Goal: Information Seeking & Learning: Learn about a topic

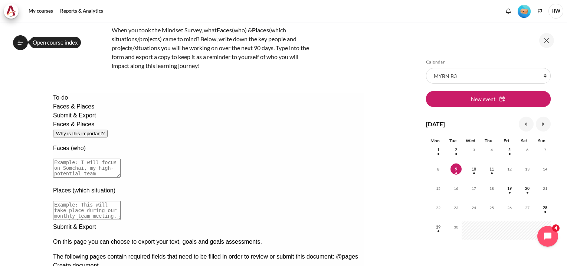
scroll to position [37, 0]
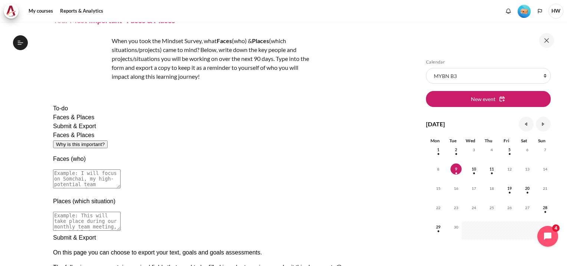
click at [120, 169] on textarea at bounding box center [87, 178] width 68 height 19
type textarea "D"
click at [120, 169] on textarea at bounding box center [87, 178] width 68 height 19
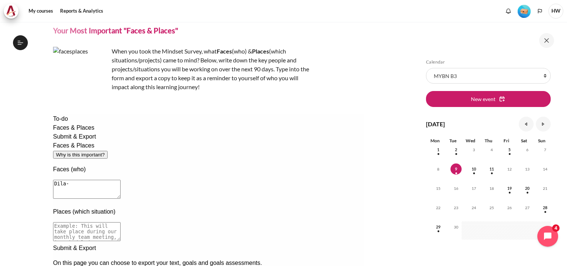
scroll to position [0, 0]
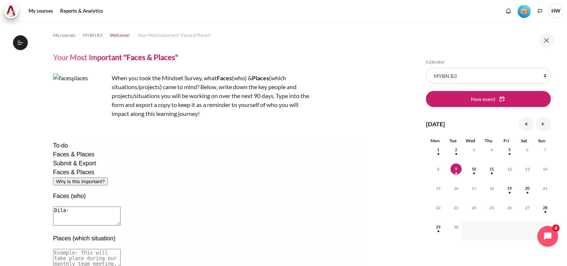
type textarea "Dila-"
click at [119, 35] on span "Welcome!" at bounding box center [120, 35] width 20 height 7
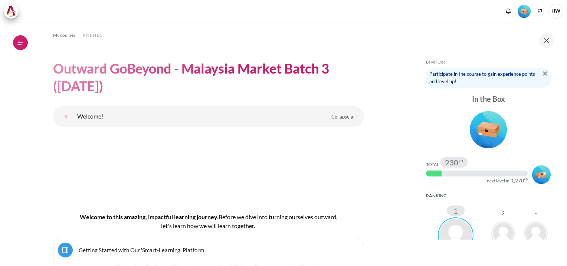
click at [21, 38] on button "Open course index" at bounding box center [20, 42] width 15 height 15
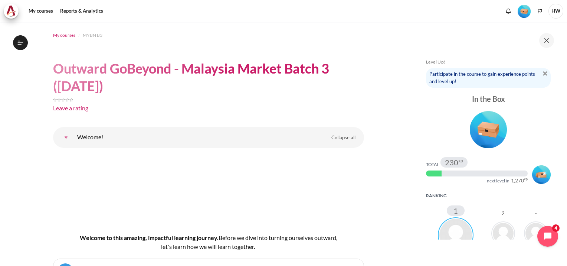
click at [63, 37] on span "My courses" at bounding box center [64, 35] width 22 height 7
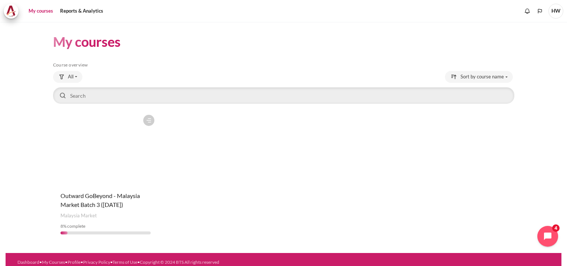
click at [96, 153] on figure "Content" at bounding box center [105, 148] width 105 height 74
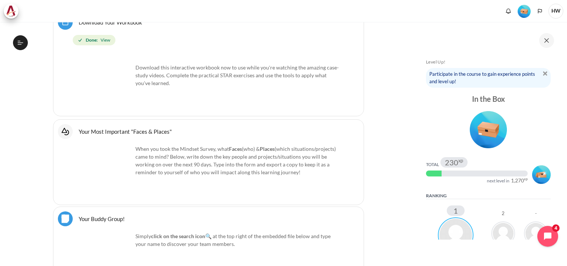
scroll to position [519, 0]
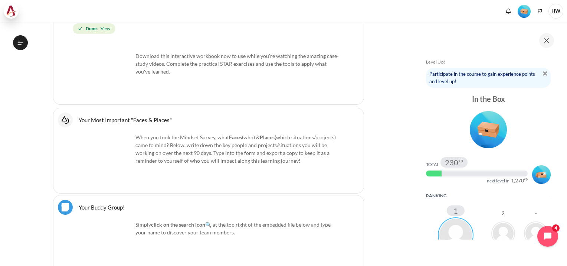
click at [10, 15] on img at bounding box center [11, 11] width 10 height 11
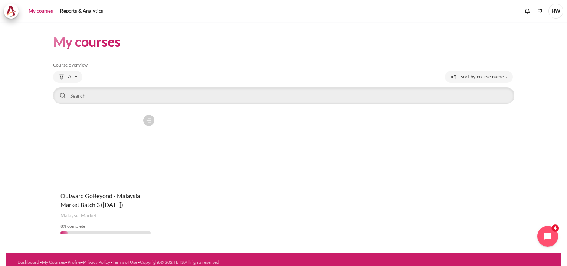
click at [102, 142] on figure "Content" at bounding box center [105, 148] width 105 height 74
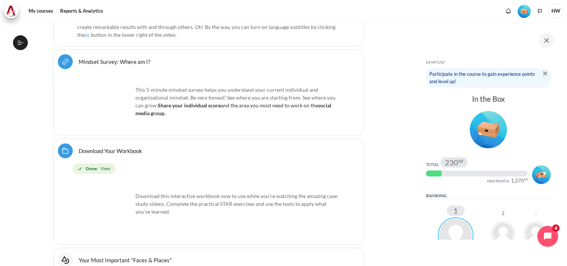
scroll to position [354, 0]
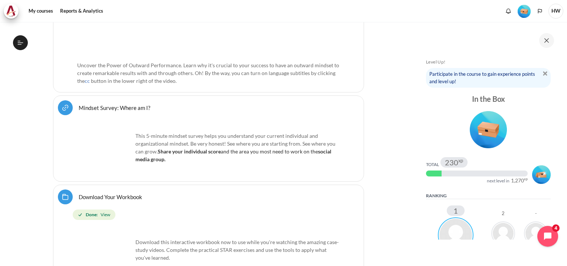
click at [79, 106] on link "Mindset Survey: Where am I? URL" at bounding box center [115, 107] width 72 height 7
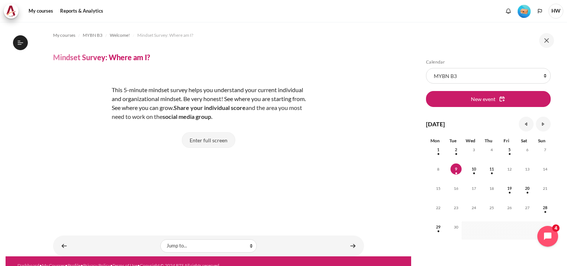
click at [209, 139] on button "Enter full screen" at bounding box center [208, 140] width 53 height 16
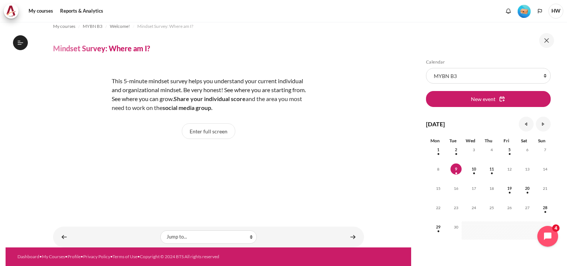
scroll to position [15, 0]
click at [200, 123] on button "Enter full screen" at bounding box center [208, 131] width 53 height 16
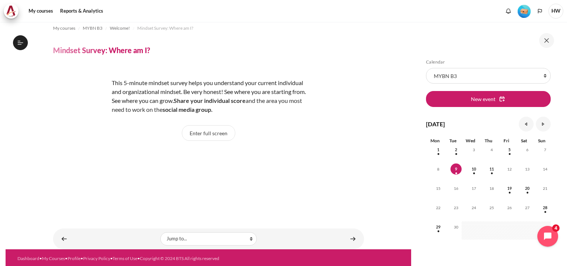
scroll to position [0, 0]
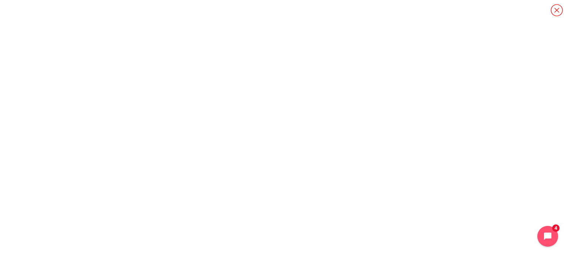
click at [559, 7] on icon "Content" at bounding box center [556, 10] width 13 height 13
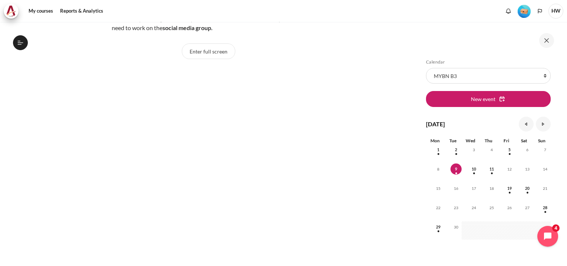
scroll to position [111, 0]
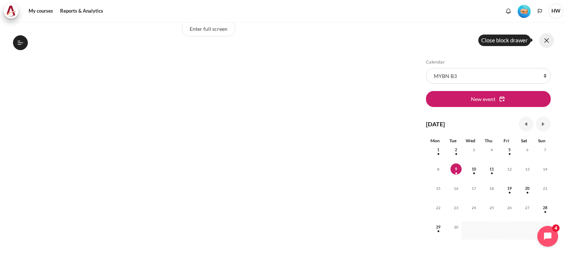
click at [549, 40] on button at bounding box center [546, 40] width 15 height 15
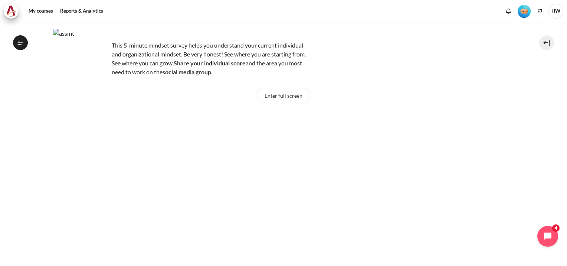
scroll to position [0, 0]
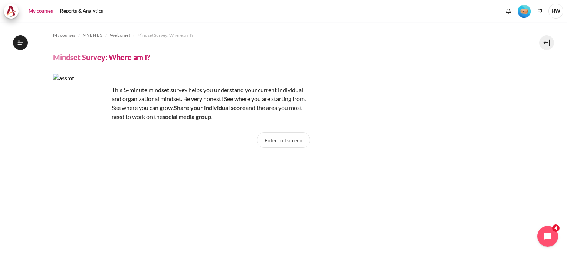
click at [45, 8] on link "My courses" at bounding box center [41, 11] width 30 height 15
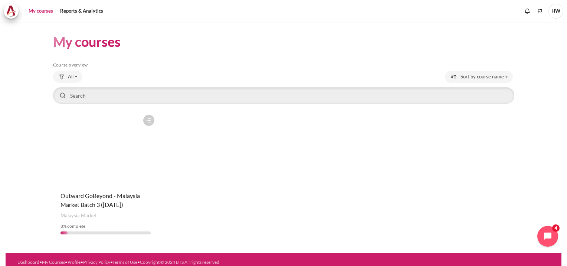
click at [124, 145] on figure "Content" at bounding box center [105, 148] width 105 height 74
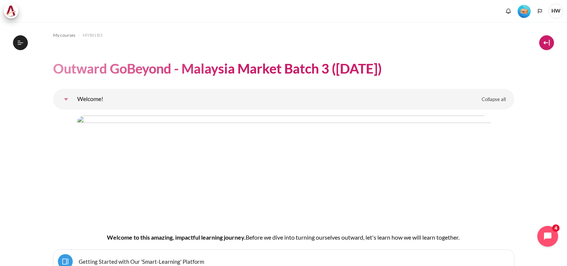
click at [544, 47] on button at bounding box center [546, 42] width 15 height 15
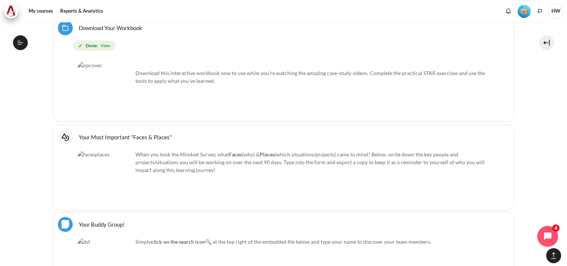
scroll to position [593, 0]
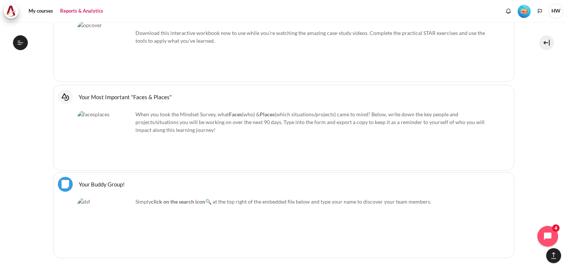
click at [72, 10] on link "Reports & Analytics" at bounding box center [81, 11] width 48 height 15
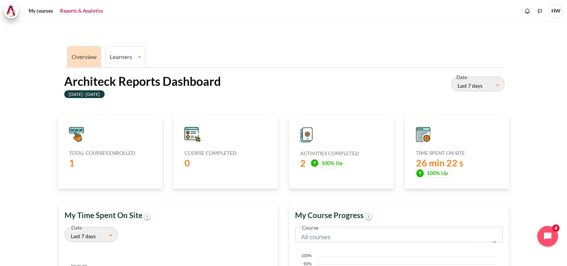
click at [134, 59] on link "Learners" at bounding box center [125, 56] width 40 height 7
click at [236, 42] on div "Overview Learners Learner Course Progress Architeck Reports Dashboard 02 Septem…" at bounding box center [283, 230] width 461 height 417
click at [133, 55] on link "Learners" at bounding box center [125, 56] width 40 height 7
click at [123, 82] on link "Learner Course Progress" at bounding box center [126, 82] width 36 height 25
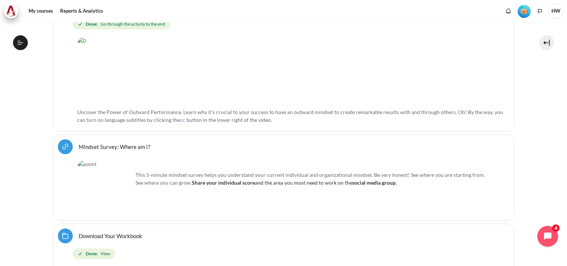
scroll to position [408, 0]
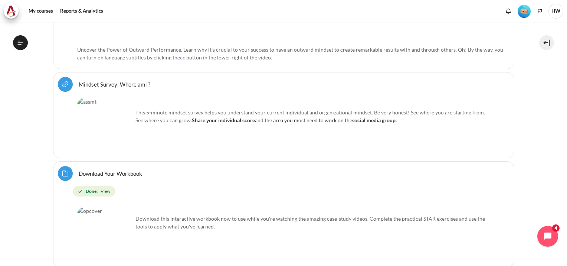
click at [98, 113] on img "Content" at bounding box center [105, 126] width 56 height 56
click at [112, 81] on link "Mindset Survey: Where am I? URL" at bounding box center [115, 83] width 72 height 7
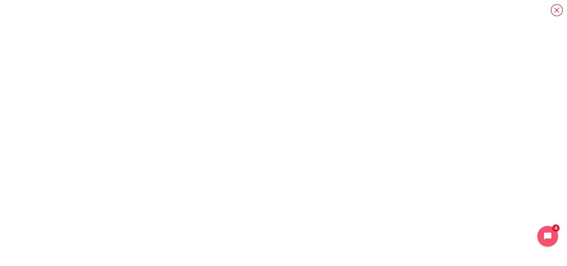
click at [554, 13] on icon "Content" at bounding box center [556, 10] width 13 height 13
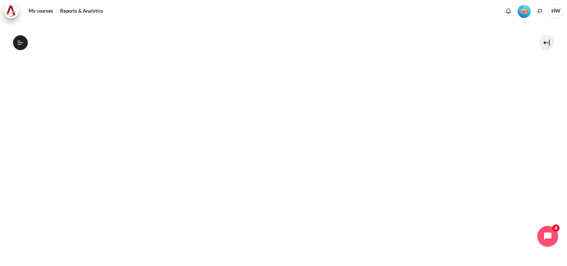
scroll to position [187, 0]
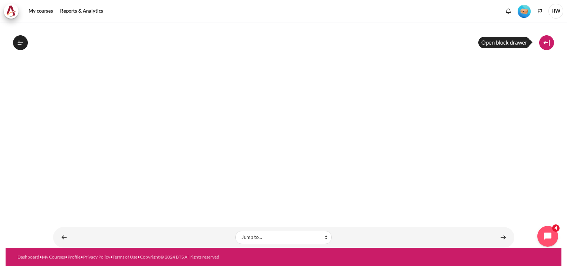
click at [541, 43] on button at bounding box center [546, 42] width 15 height 15
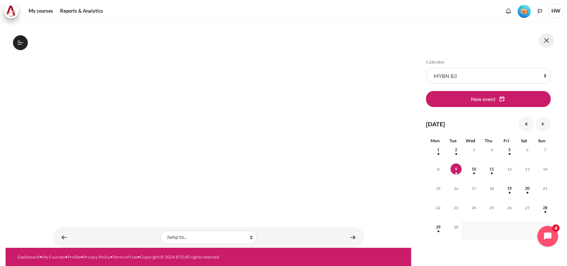
click at [548, 39] on button at bounding box center [546, 40] width 15 height 15
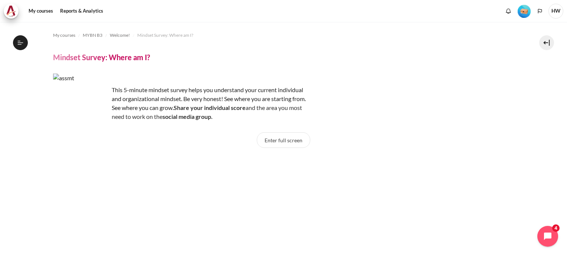
scroll to position [0, 0]
click at [543, 43] on button at bounding box center [546, 42] width 15 height 15
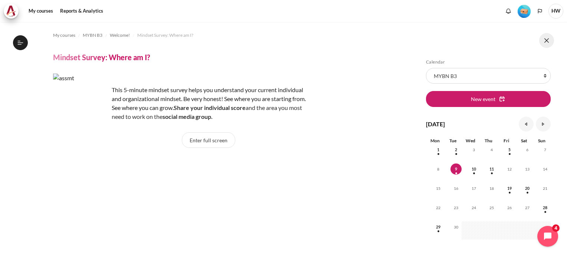
click at [545, 38] on button at bounding box center [546, 40] width 15 height 15
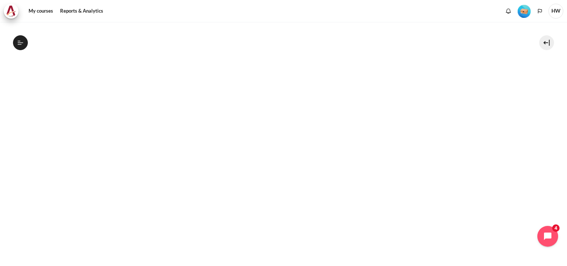
scroll to position [187, 0]
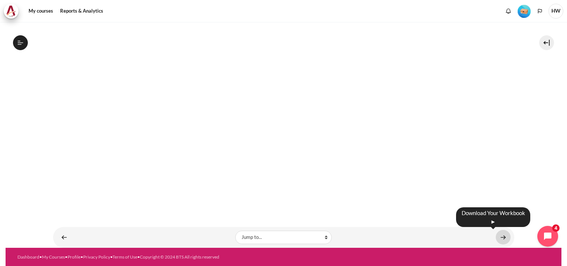
click at [497, 236] on link "Content" at bounding box center [503, 237] width 15 height 14
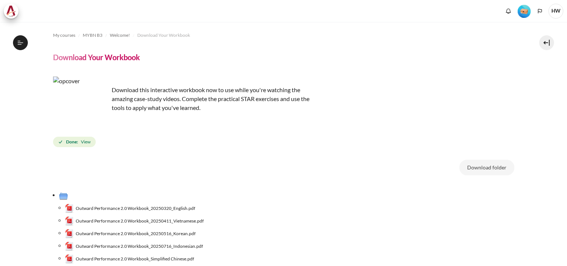
scroll to position [85, 0]
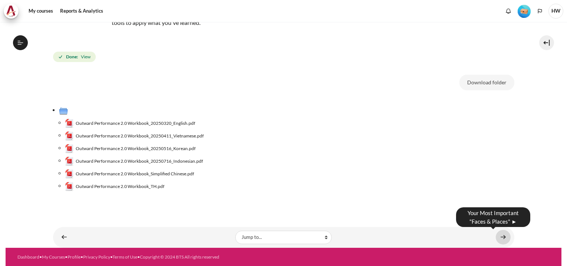
click at [500, 236] on link "Content" at bounding box center [503, 237] width 15 height 14
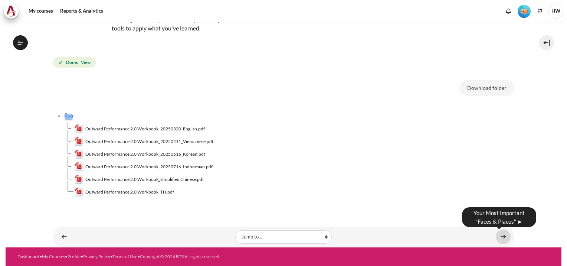
scroll to position [79, 0]
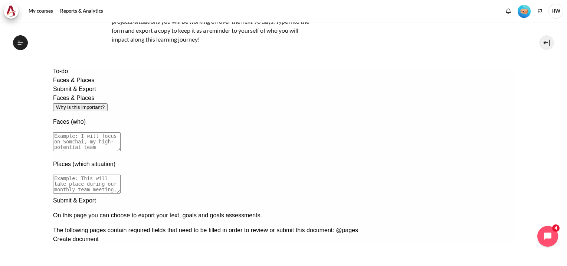
scroll to position [131, 0]
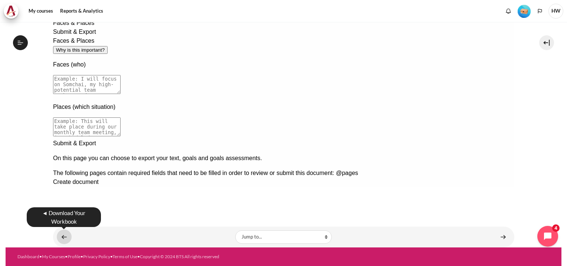
click at [61, 238] on link "Content" at bounding box center [64, 236] width 15 height 14
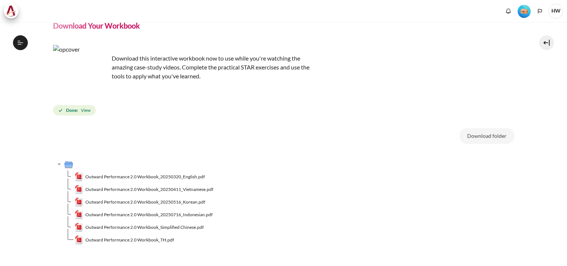
scroll to position [79, 0]
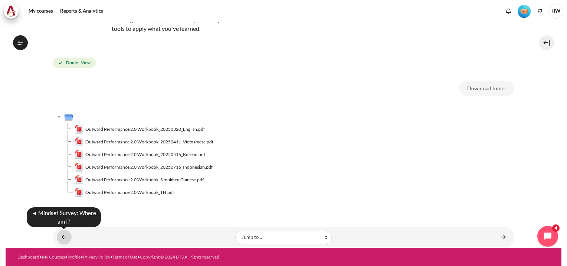
click at [63, 236] on link "Content" at bounding box center [64, 237] width 15 height 14
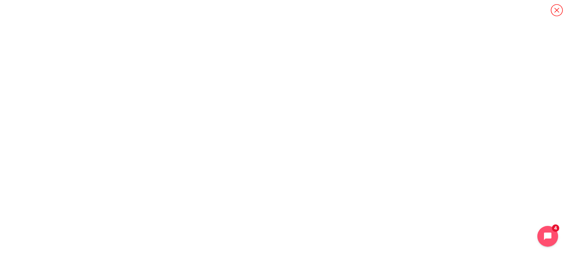
click at [559, 9] on icon "Content" at bounding box center [556, 10] width 13 height 13
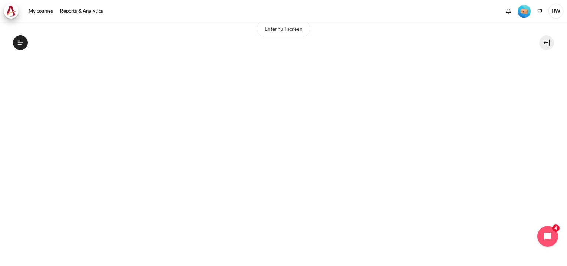
scroll to position [187, 0]
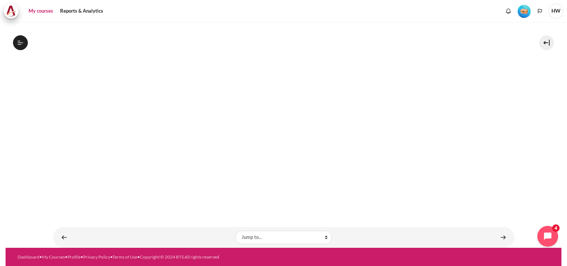
click at [40, 12] on link "My courses" at bounding box center [41, 11] width 30 height 15
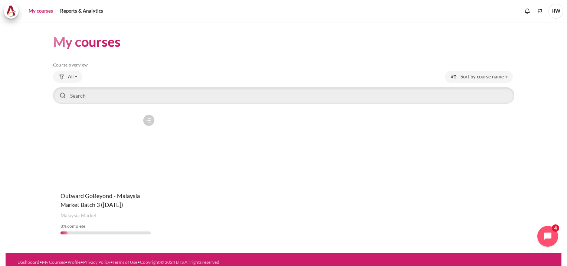
click at [85, 136] on figure "Content" at bounding box center [105, 148] width 105 height 74
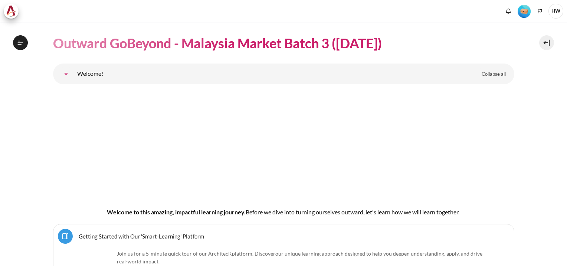
scroll to position [37, 0]
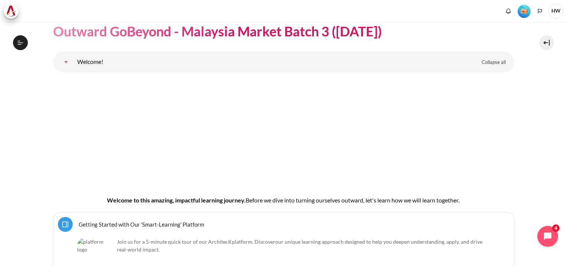
click at [65, 62] on link "Welcome!" at bounding box center [66, 62] width 15 height 15
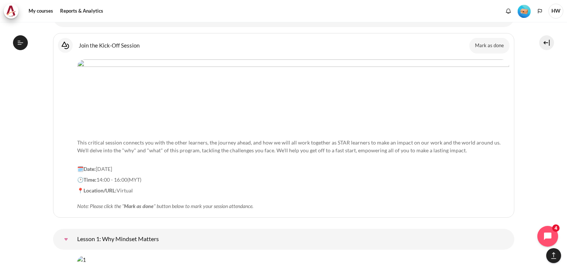
scroll to position [902, 0]
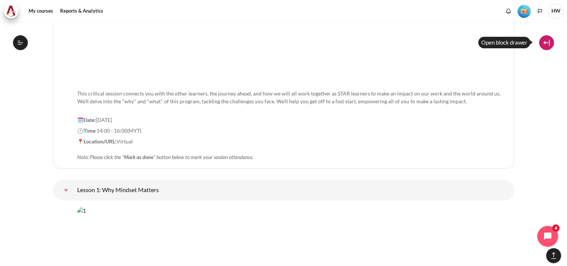
click at [546, 42] on button at bounding box center [546, 42] width 15 height 15
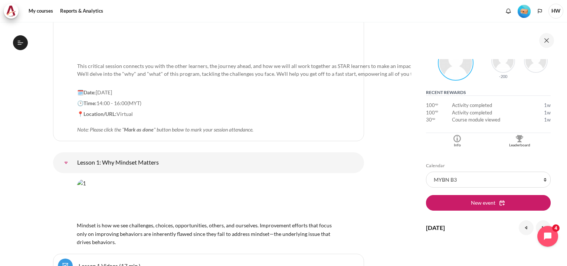
scroll to position [223, 0]
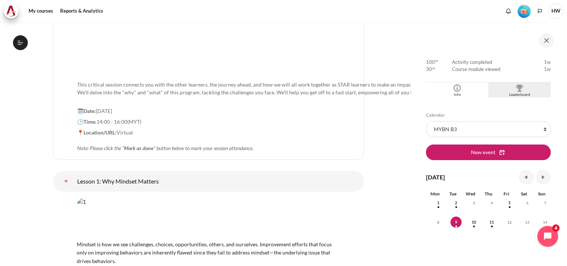
click at [516, 92] on div "Leaderboard" at bounding box center [519, 95] width 59 height 6
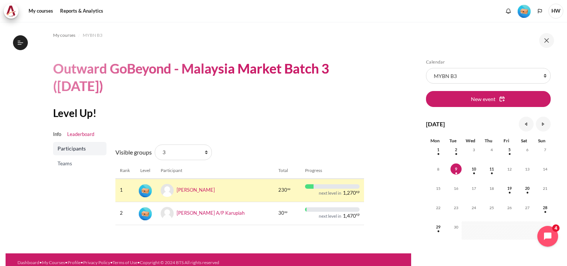
scroll to position [12, 0]
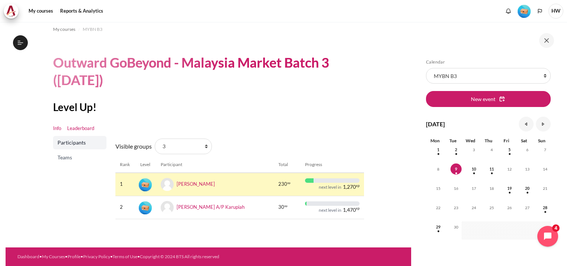
click at [58, 125] on link "Info" at bounding box center [57, 128] width 8 height 7
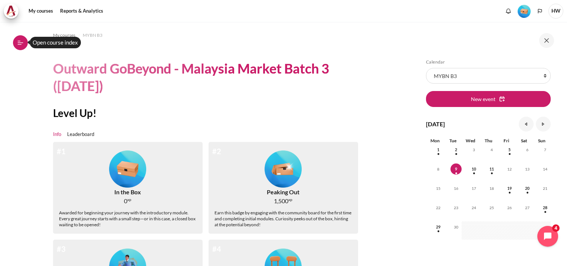
click at [20, 40] on icon at bounding box center [20, 42] width 7 height 7
